Goal: Understand process/instructions: Learn about a topic

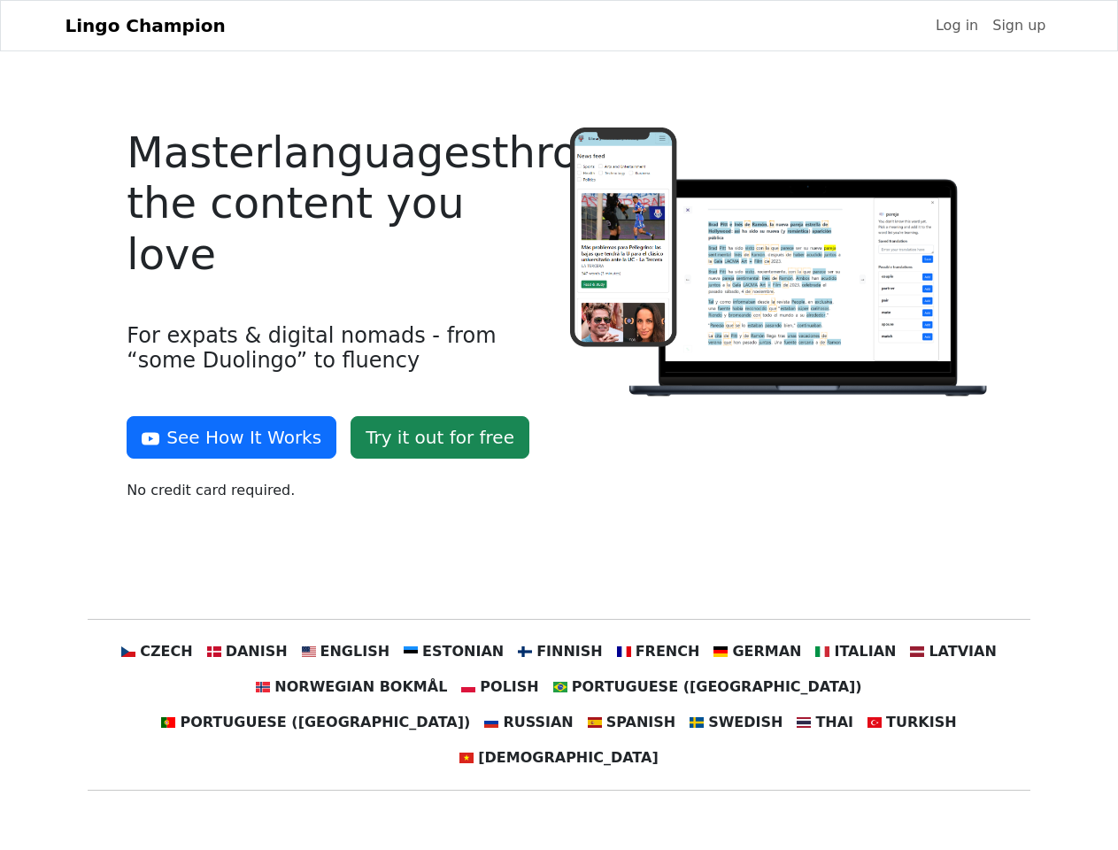
click at [559, 425] on div at bounding box center [780, 321] width 443 height 388
click at [225, 437] on button "See How It Works" at bounding box center [232, 437] width 210 height 42
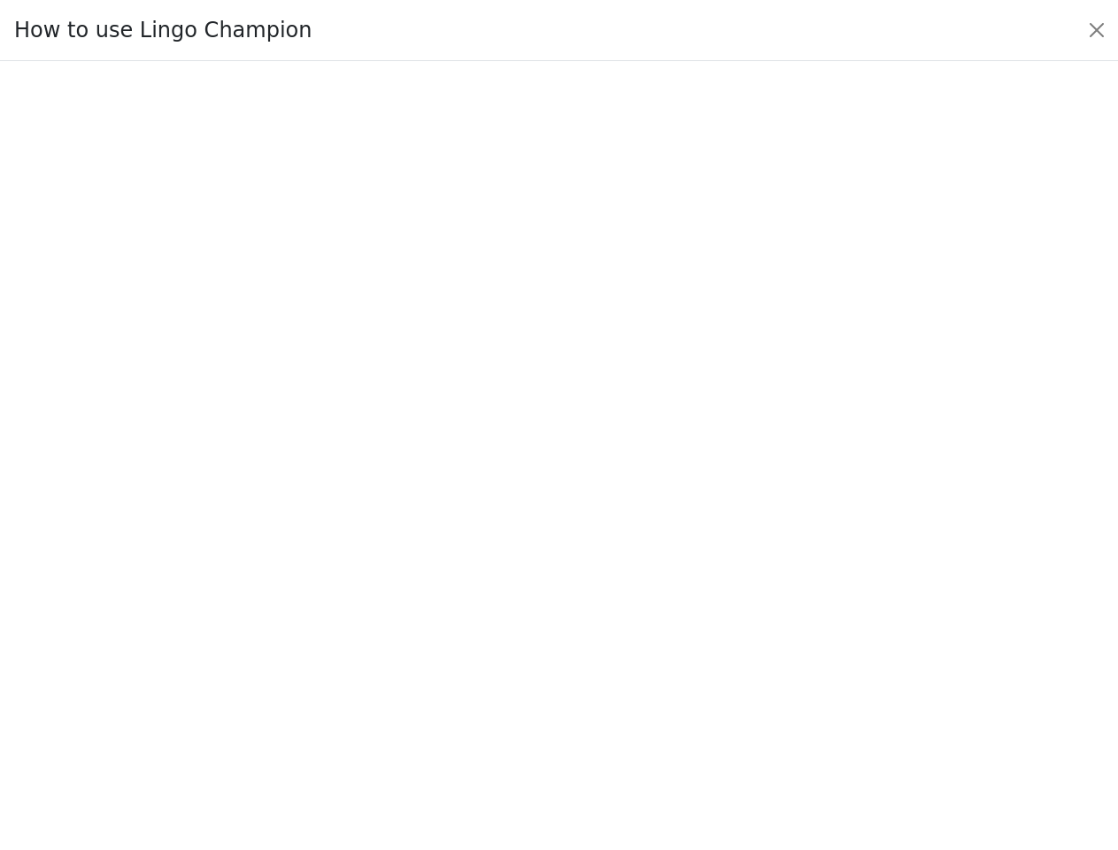
click at [190, 652] on div at bounding box center [559, 455] width 1035 height 613
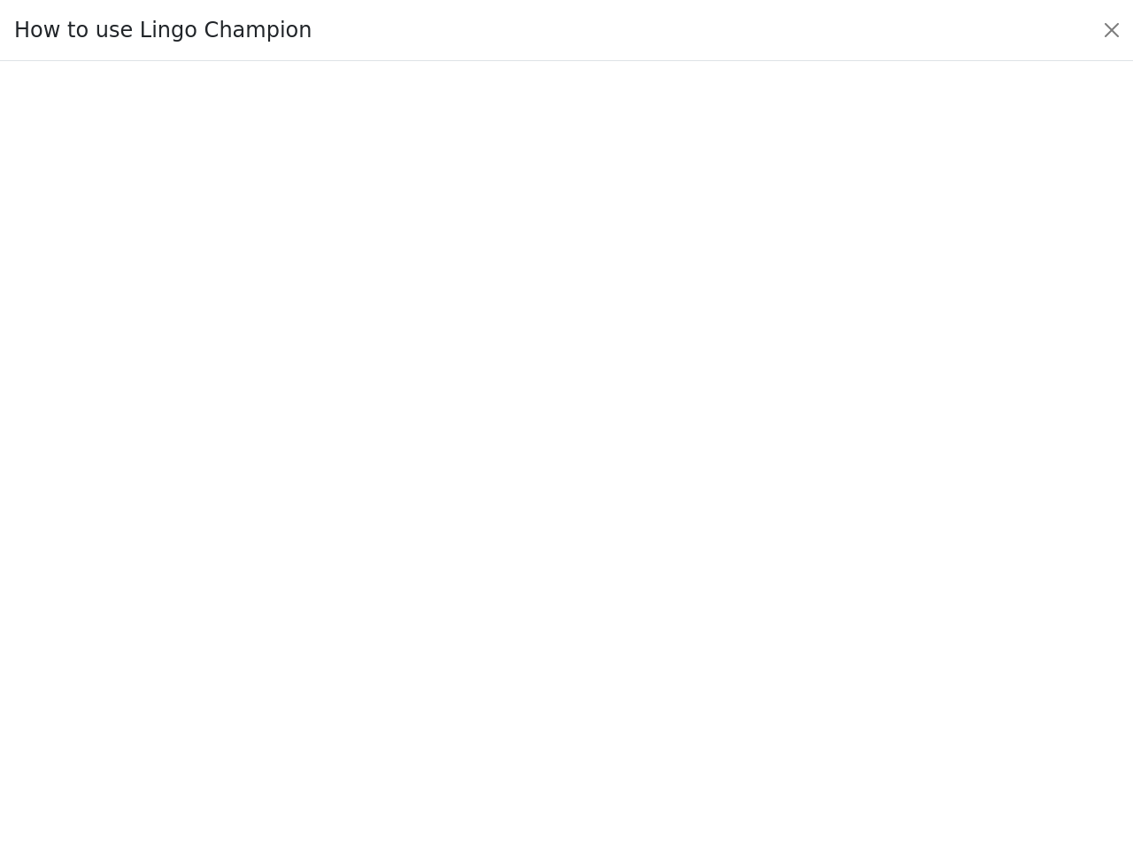
click at [274, 652] on div at bounding box center [567, 455] width 1050 height 621
click at [363, 652] on div at bounding box center [567, 455] width 1050 height 621
click at [460, 652] on div at bounding box center [567, 455] width 1050 height 621
click at [558, 652] on div at bounding box center [567, 455] width 1050 height 621
click at [646, 652] on div at bounding box center [567, 455] width 1050 height 621
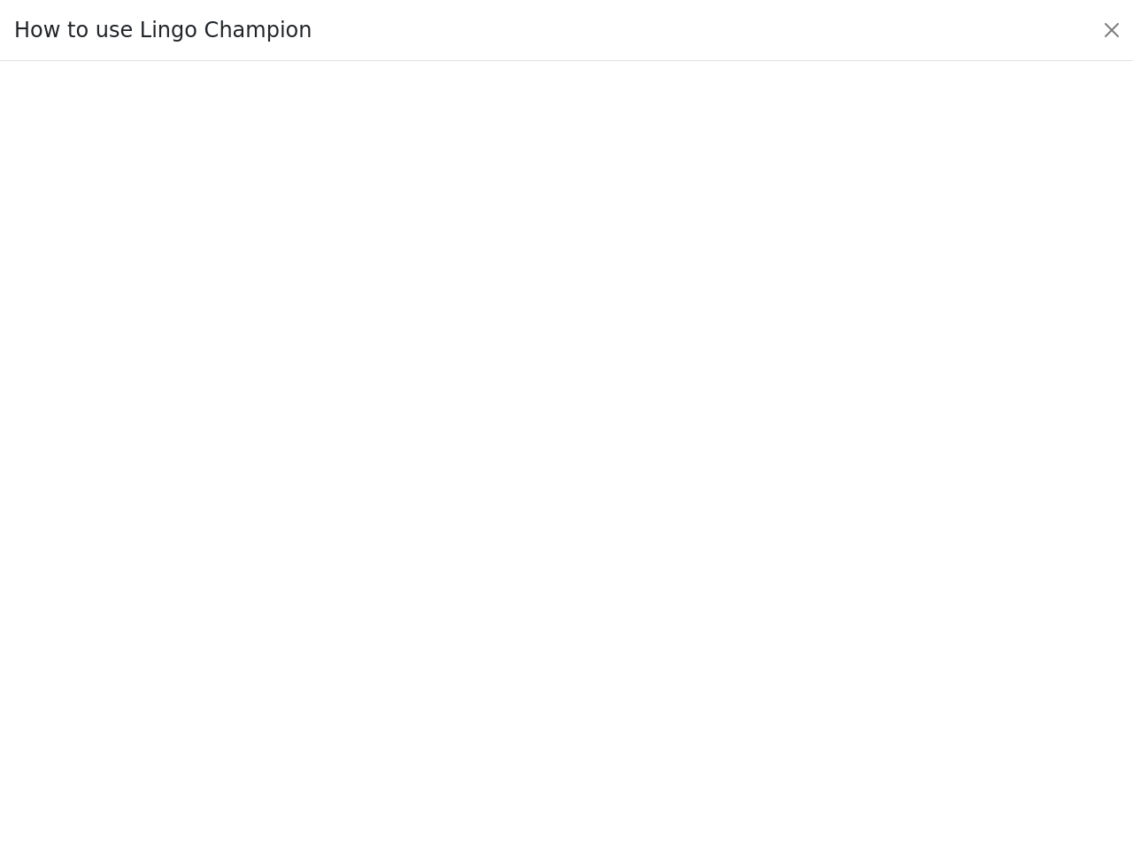
click at [737, 652] on div at bounding box center [567, 455] width 1050 height 621
click at [829, 652] on div at bounding box center [567, 455] width 1050 height 621
